Goal: Information Seeking & Learning: Learn about a topic

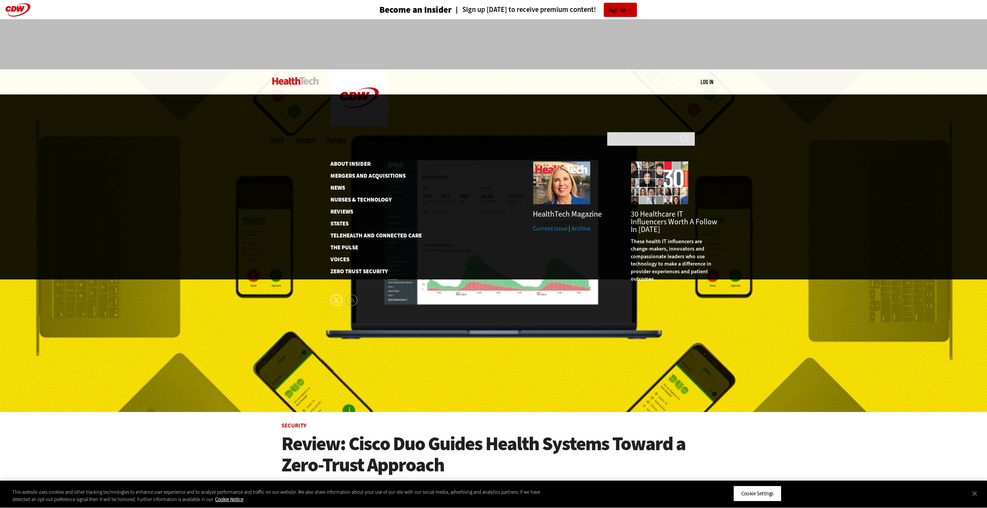
click at [493, 138] on span "More" at bounding box center [484, 141] width 16 height 6
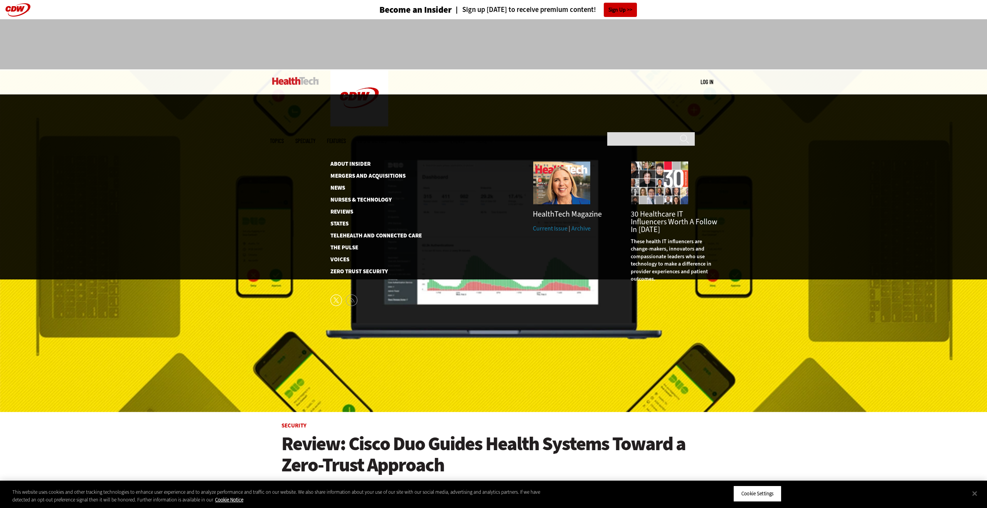
click at [493, 138] on span "More" at bounding box center [484, 141] width 16 height 6
click at [699, 210] on div "30 Healthcare IT Influencers Worth a Follow in [DATE]" at bounding box center [674, 221] width 86 height 23
click at [661, 209] on span "30 Healthcare IT Influencers Worth a Follow in [DATE]" at bounding box center [674, 222] width 86 height 26
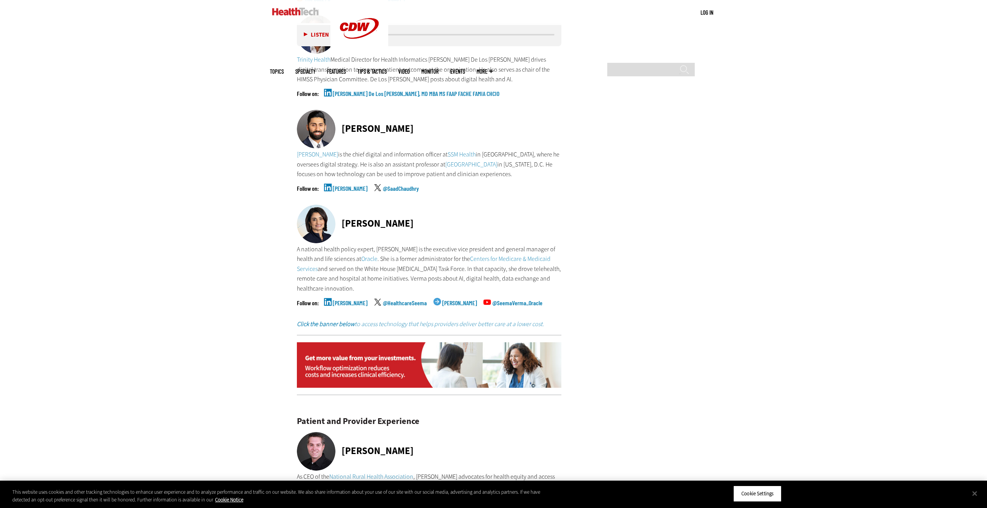
scroll to position [3142, 0]
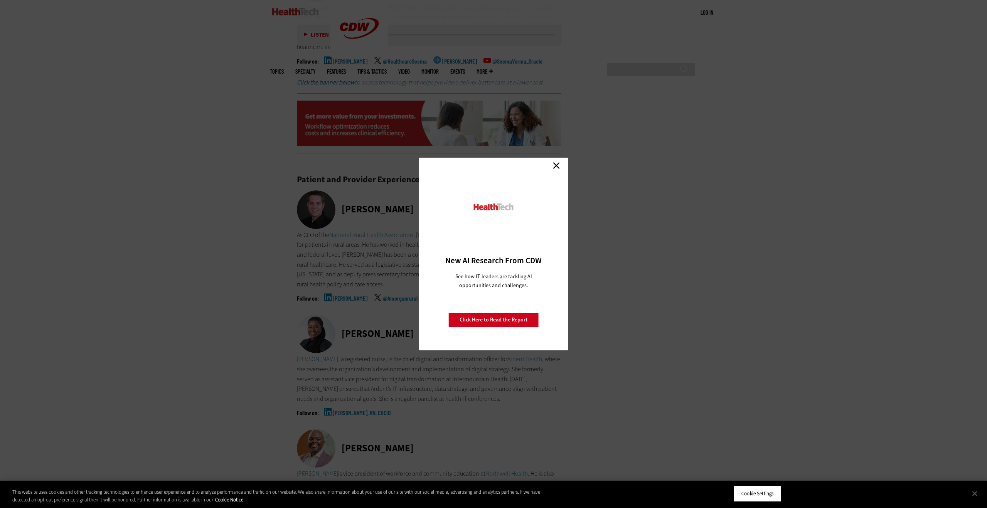
click at [560, 162] on link "Close" at bounding box center [557, 166] width 12 height 12
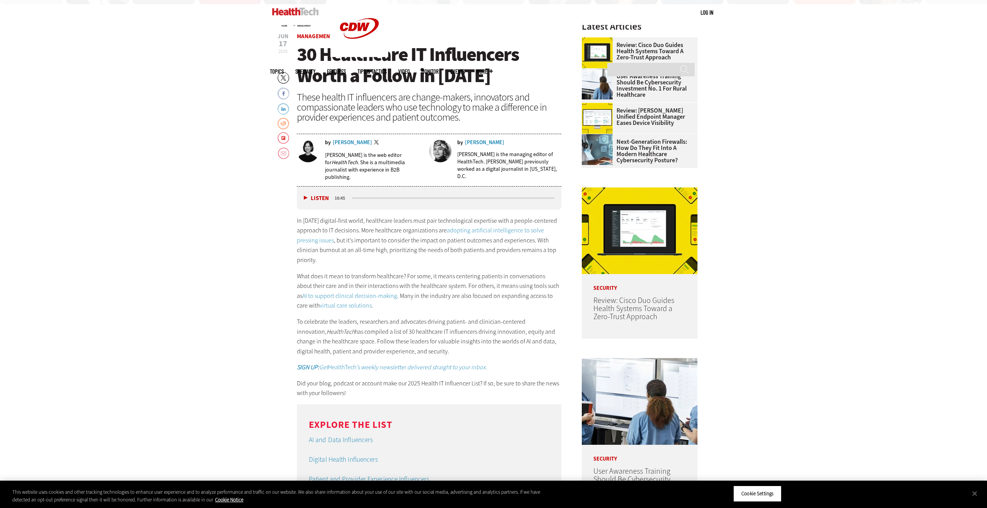
scroll to position [0, 0]
